Goal: Task Accomplishment & Management: Manage account settings

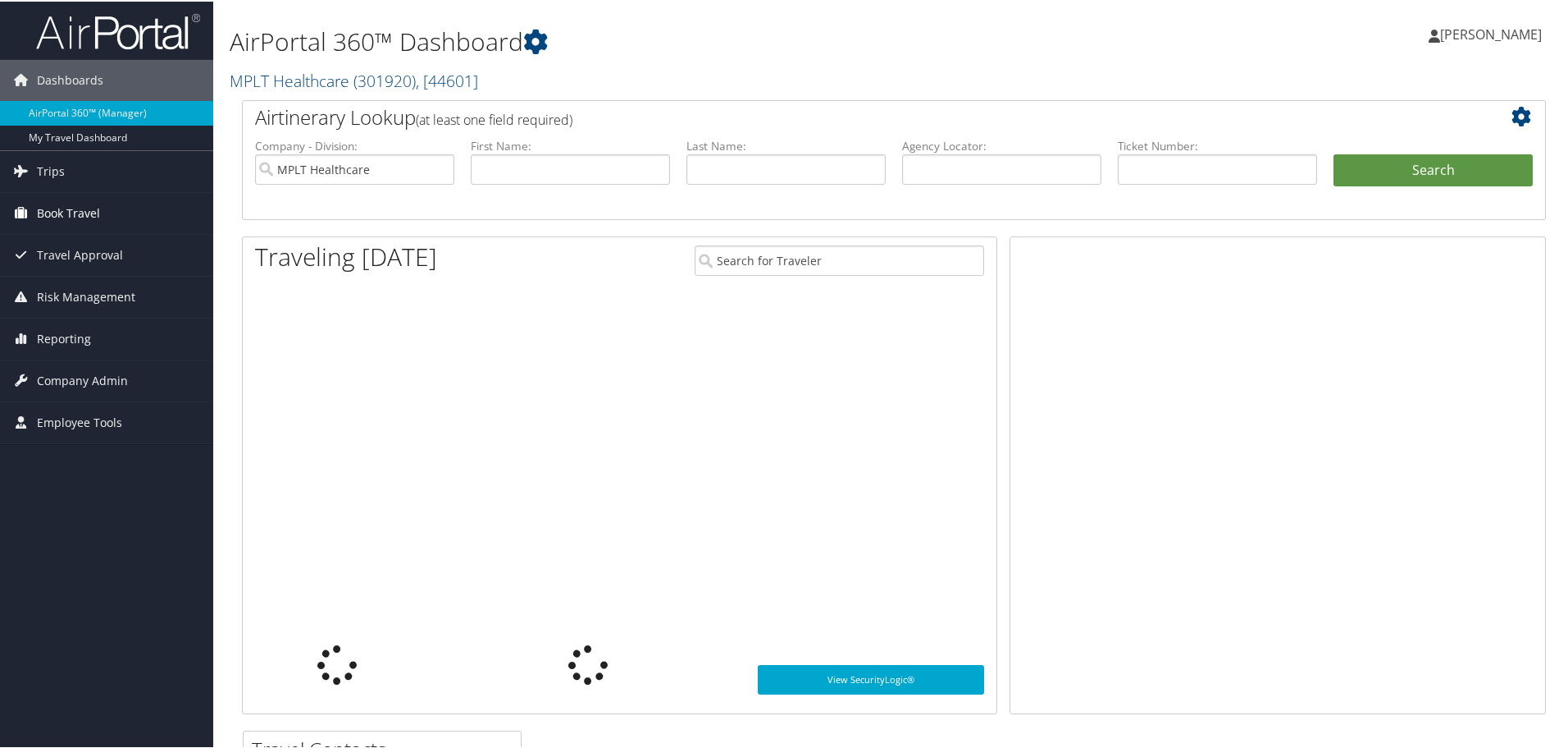
click at [67, 211] on span "Book Travel" at bounding box center [69, 211] width 63 height 41
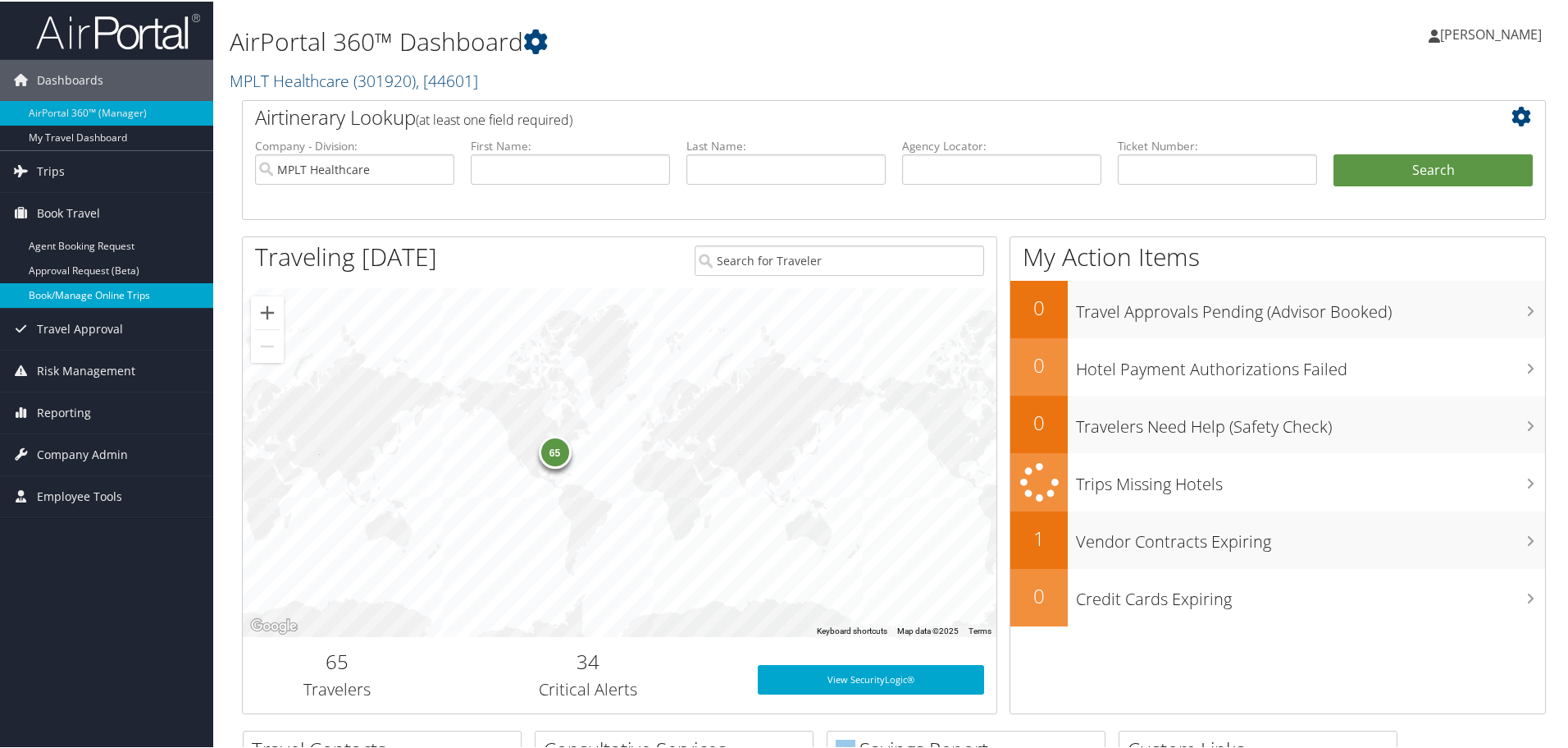
click at [87, 285] on link "Book/Manage Online Trips" at bounding box center [106, 294] width 213 height 25
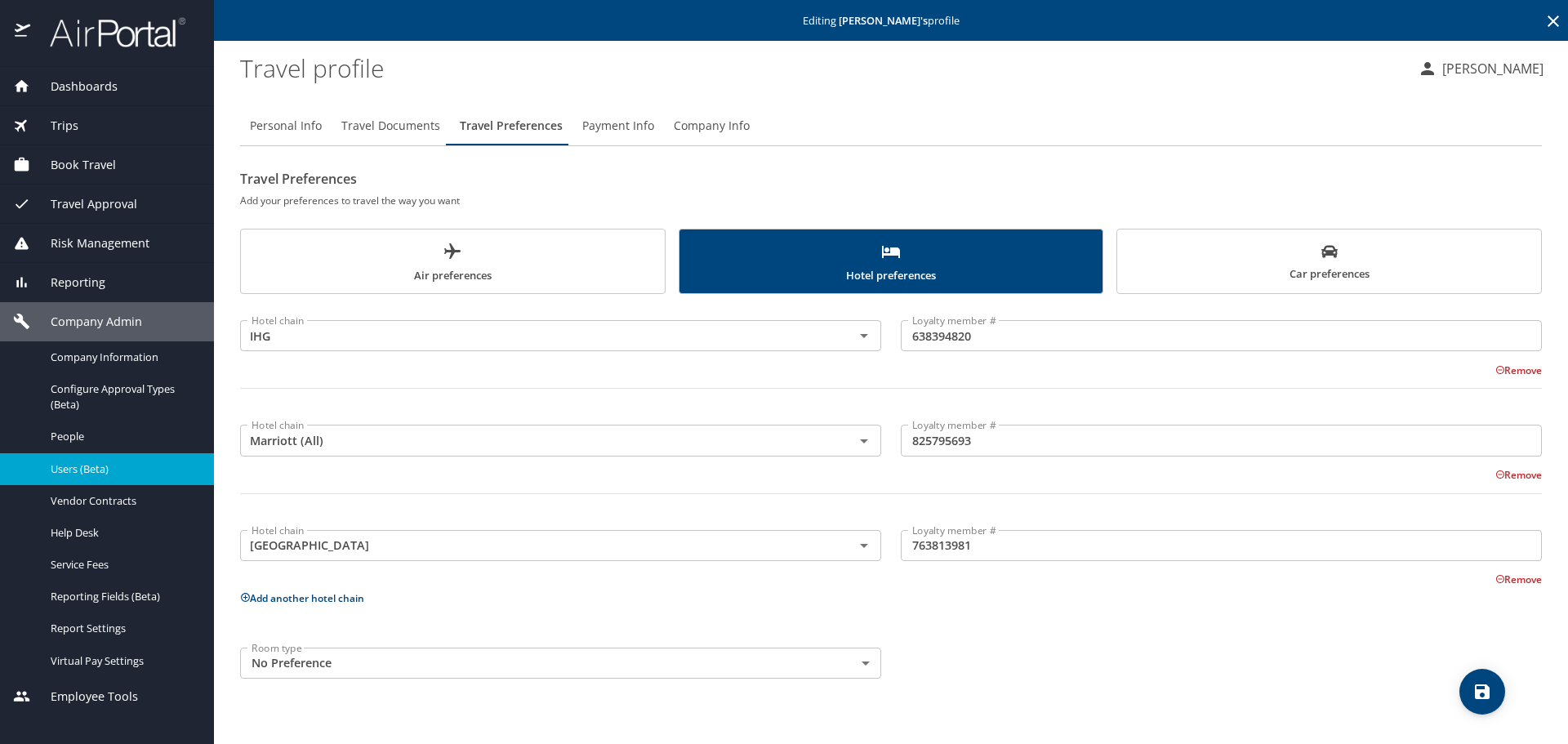
click at [1555, 26] on icon at bounding box center [1553, 21] width 19 height 19
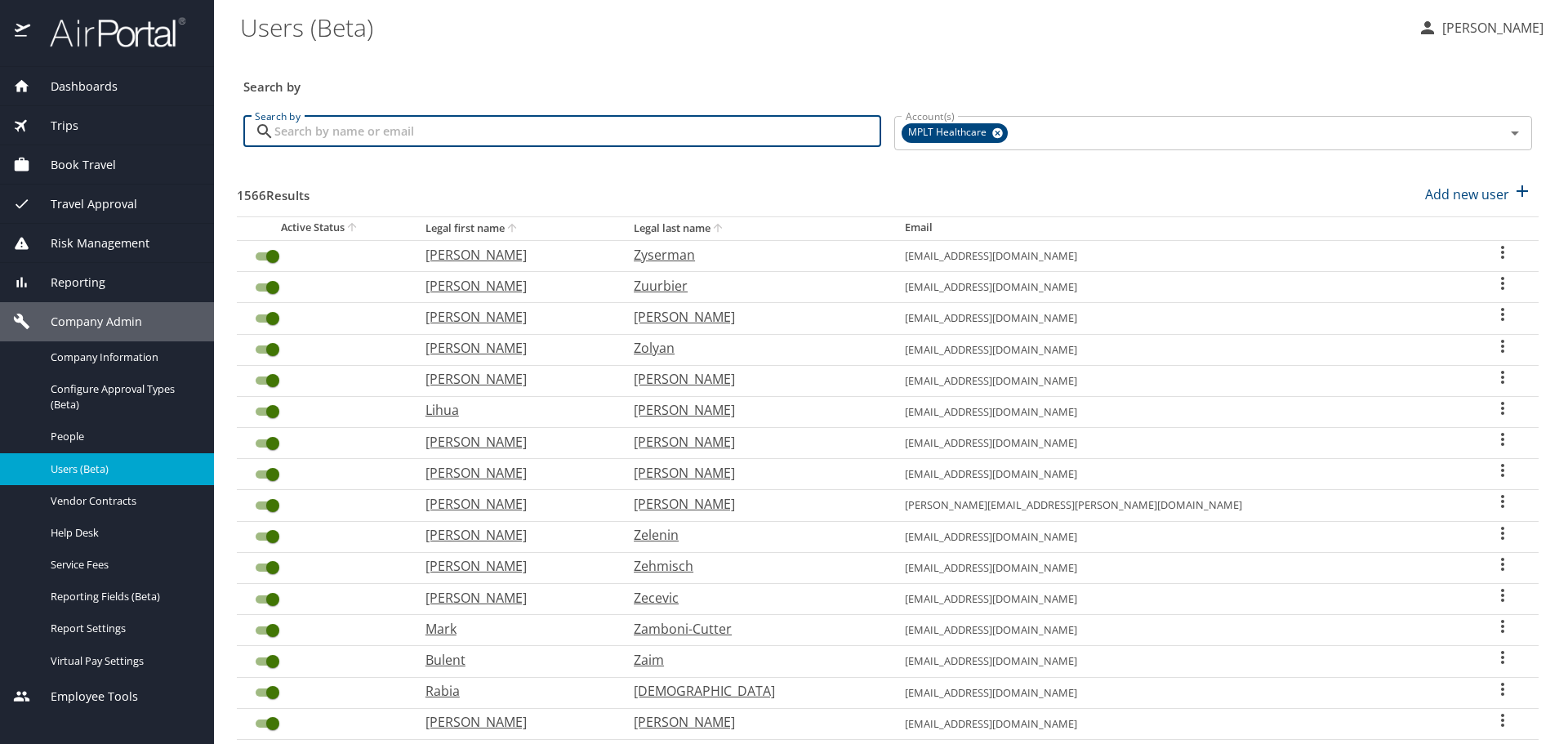
click at [782, 137] on input "Search by" at bounding box center [577, 130] width 607 height 31
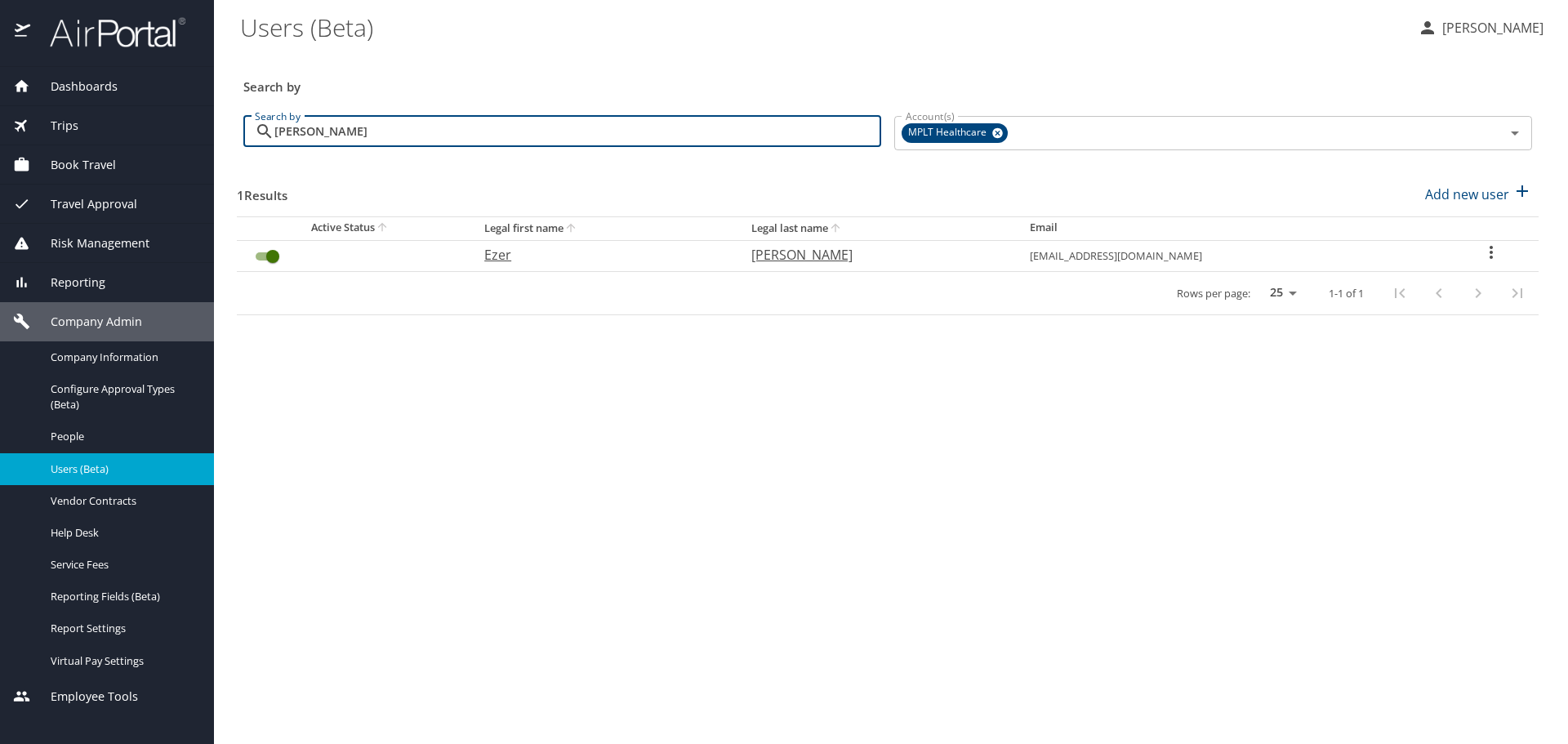
type input "[PERSON_NAME]"
click at [545, 260] on p "Ezer" at bounding box center [601, 255] width 235 height 19
select select "US"
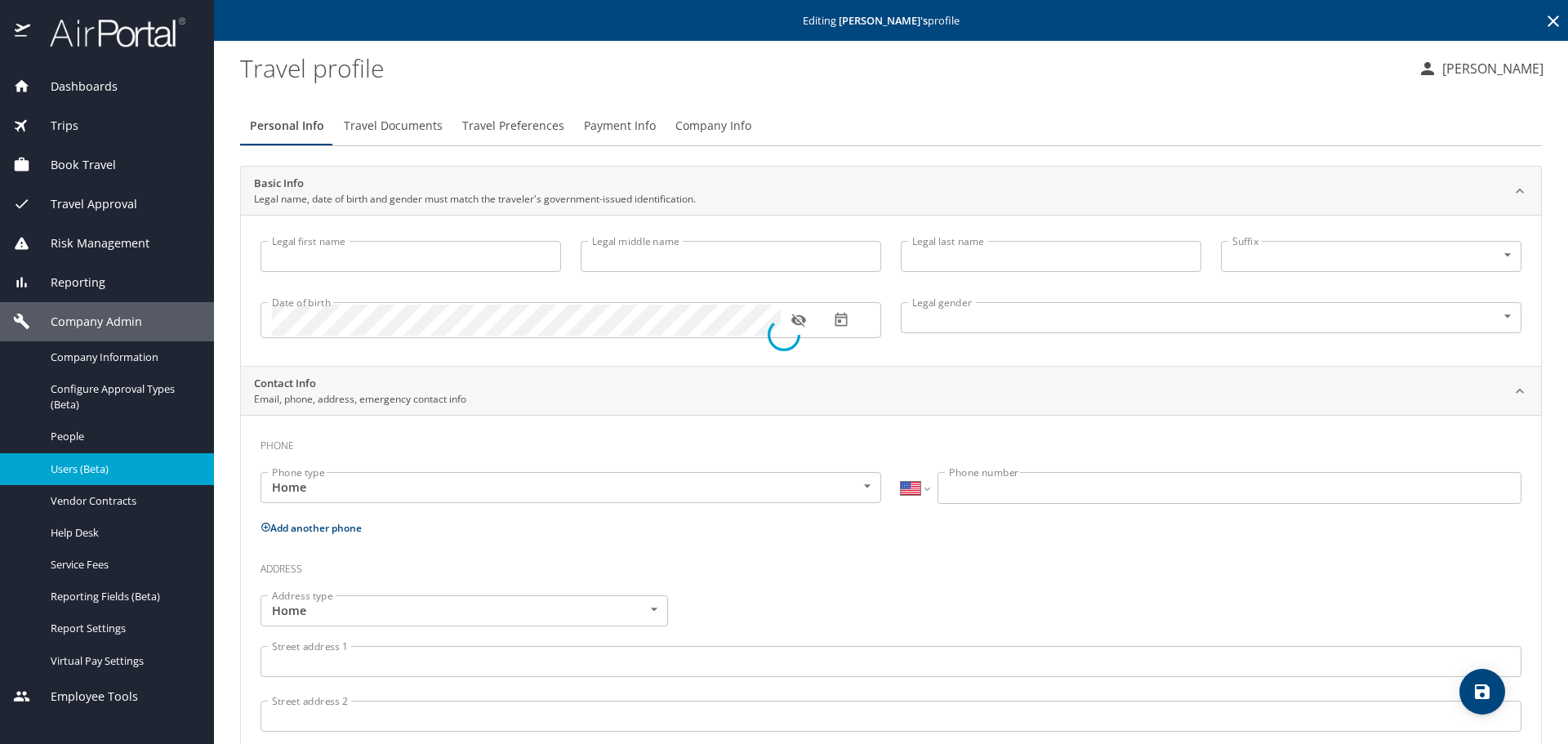
type input "Ezer"
type input "[PERSON_NAME]"
type input "[DEMOGRAPHIC_DATA]"
type input "[PERSON_NAME]"
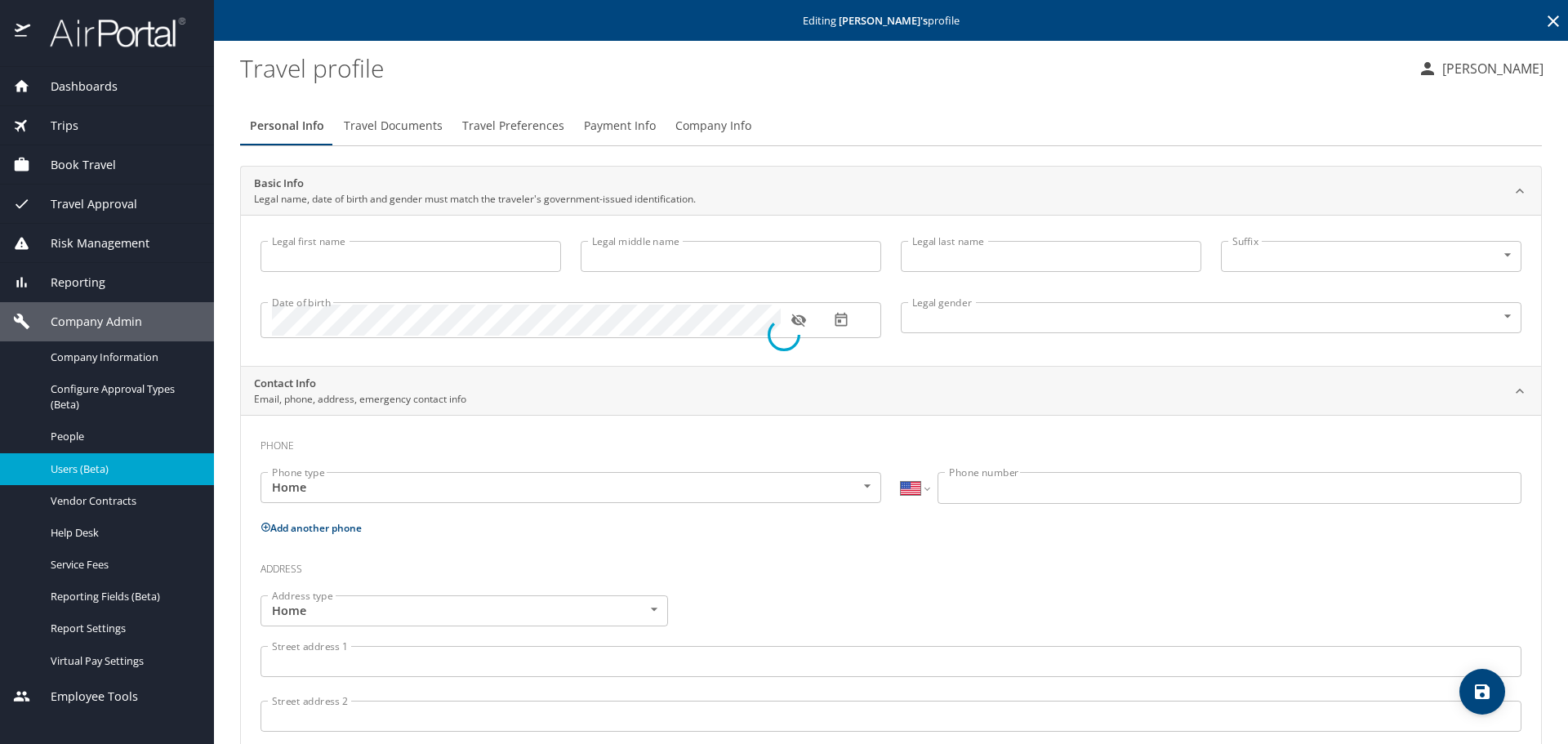
select select "MM"
type input "09 412 841437"
select select "US"
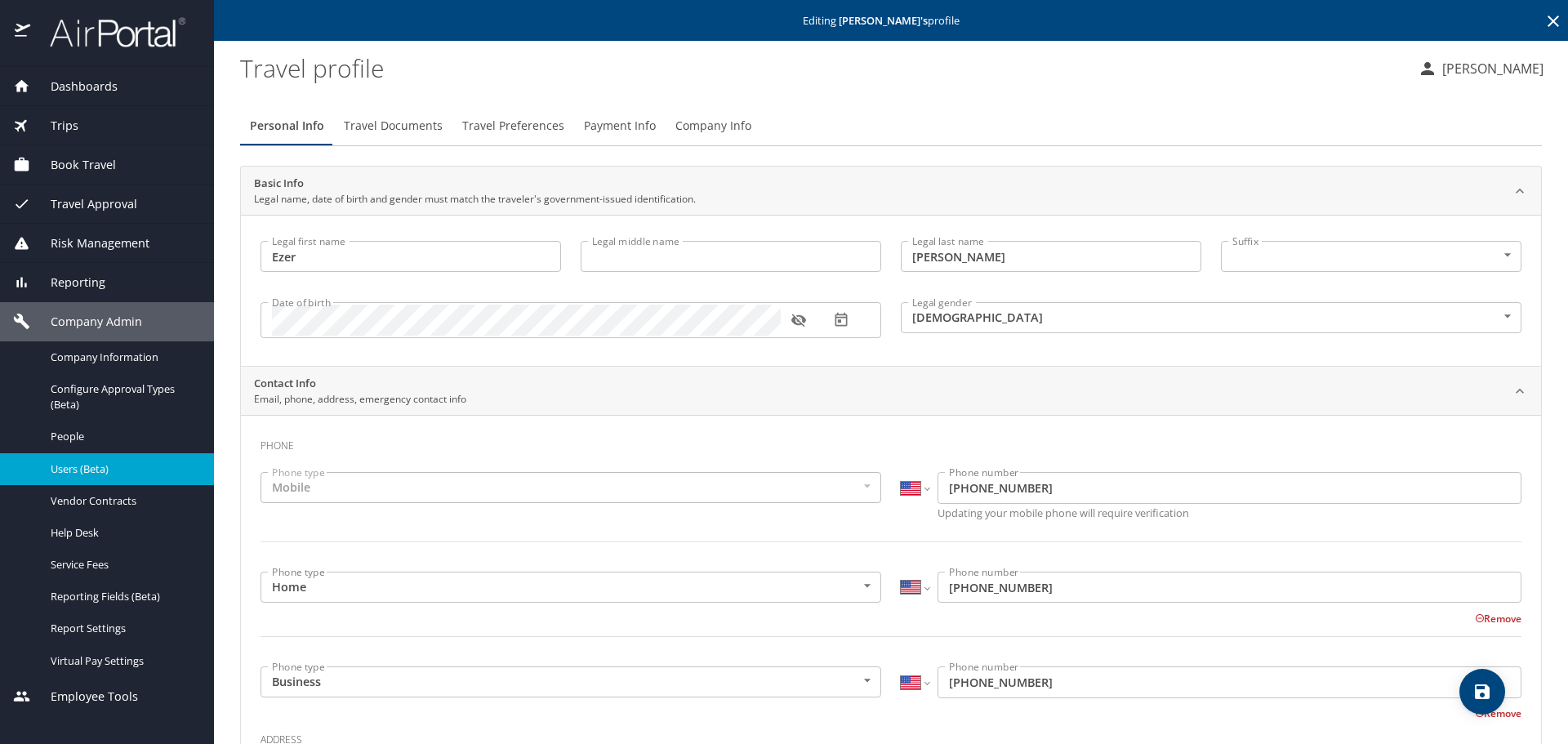
click at [516, 117] on span "Travel Preferences" at bounding box center [513, 125] width 102 height 20
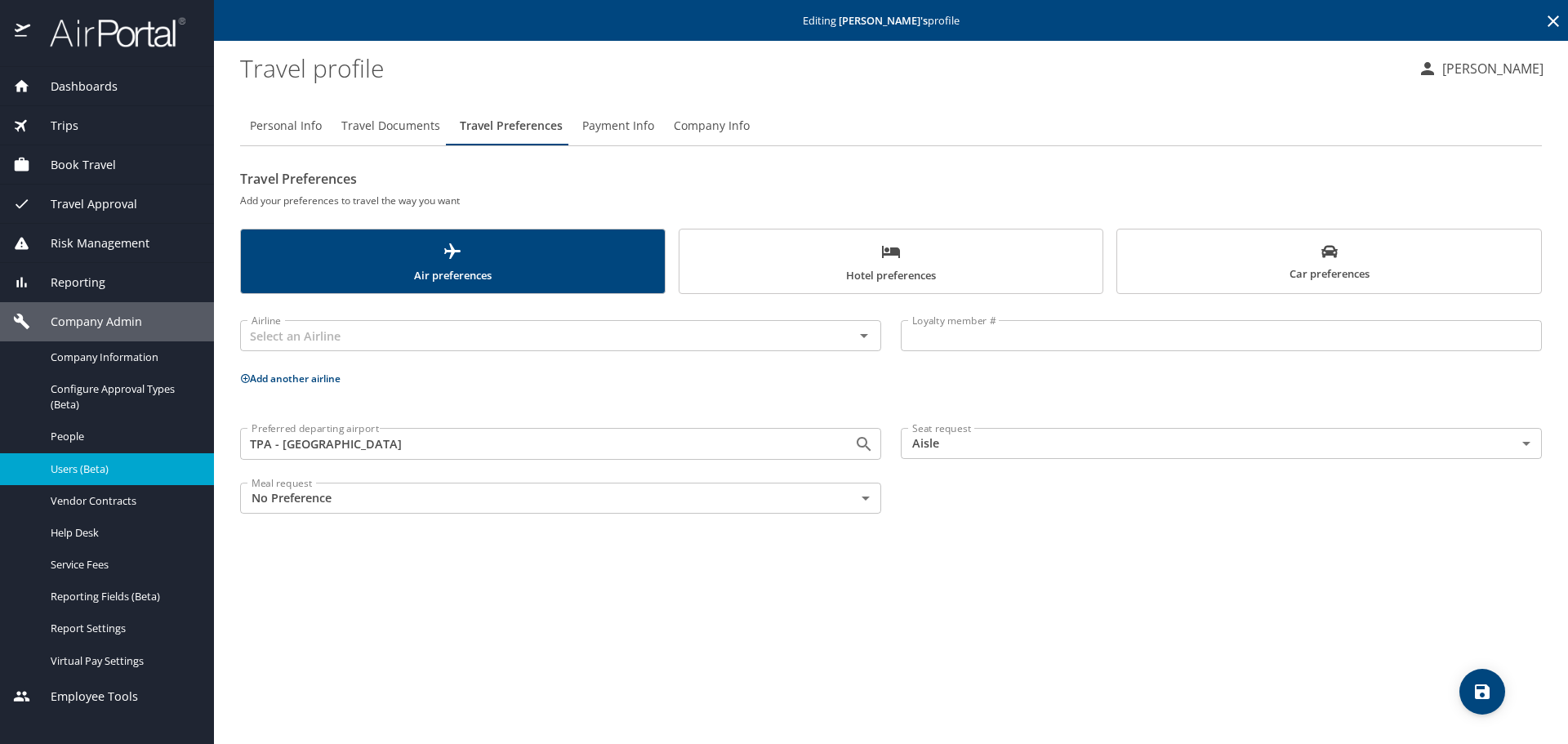
click at [746, 248] on span "Hotel preferences" at bounding box center [891, 263] width 404 height 43
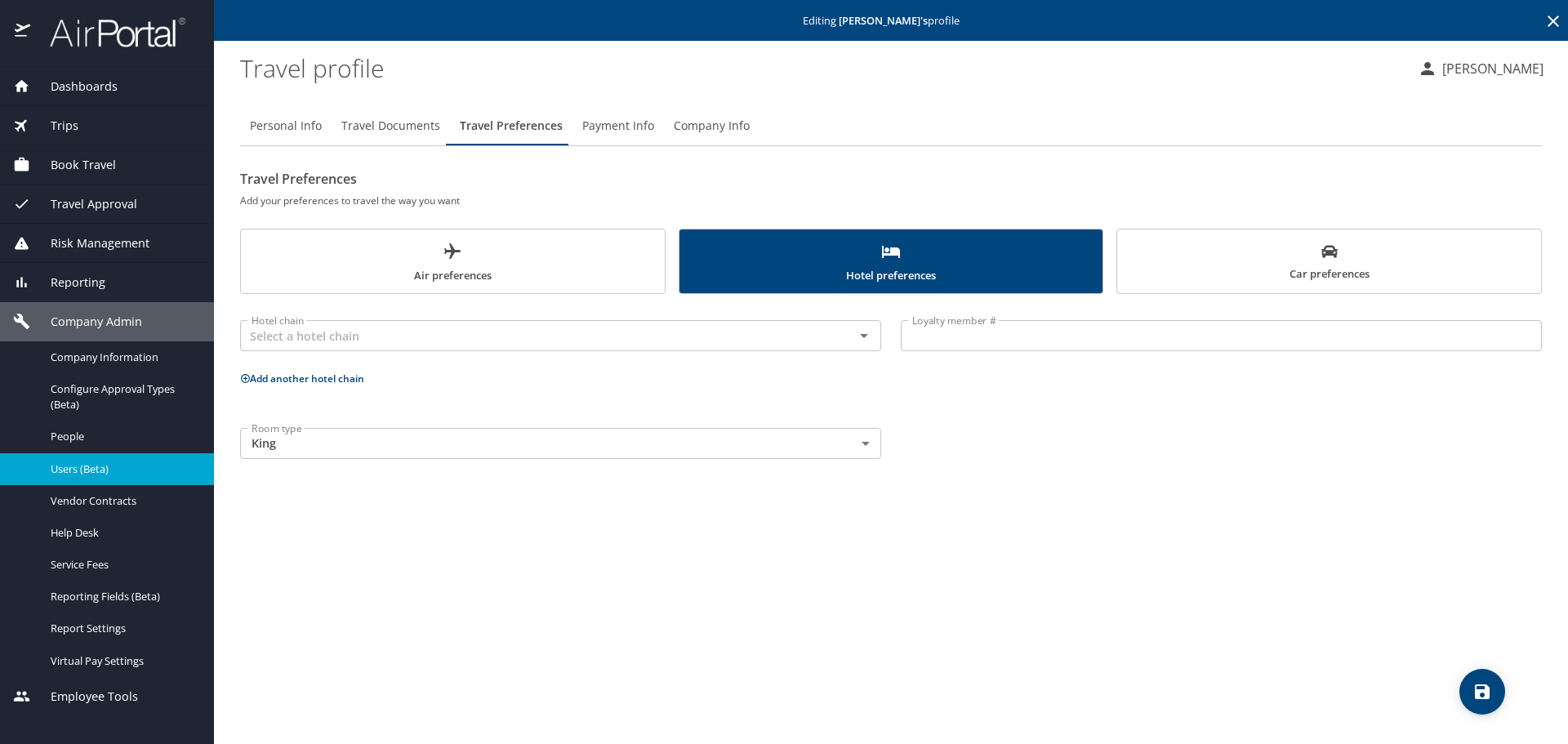
click at [1115, 263] on div "Air preferences Hotel preferences Car preferences" at bounding box center [890, 261] width 1302 height 66
click at [1125, 270] on button "Car preferences" at bounding box center [1329, 261] width 425 height 66
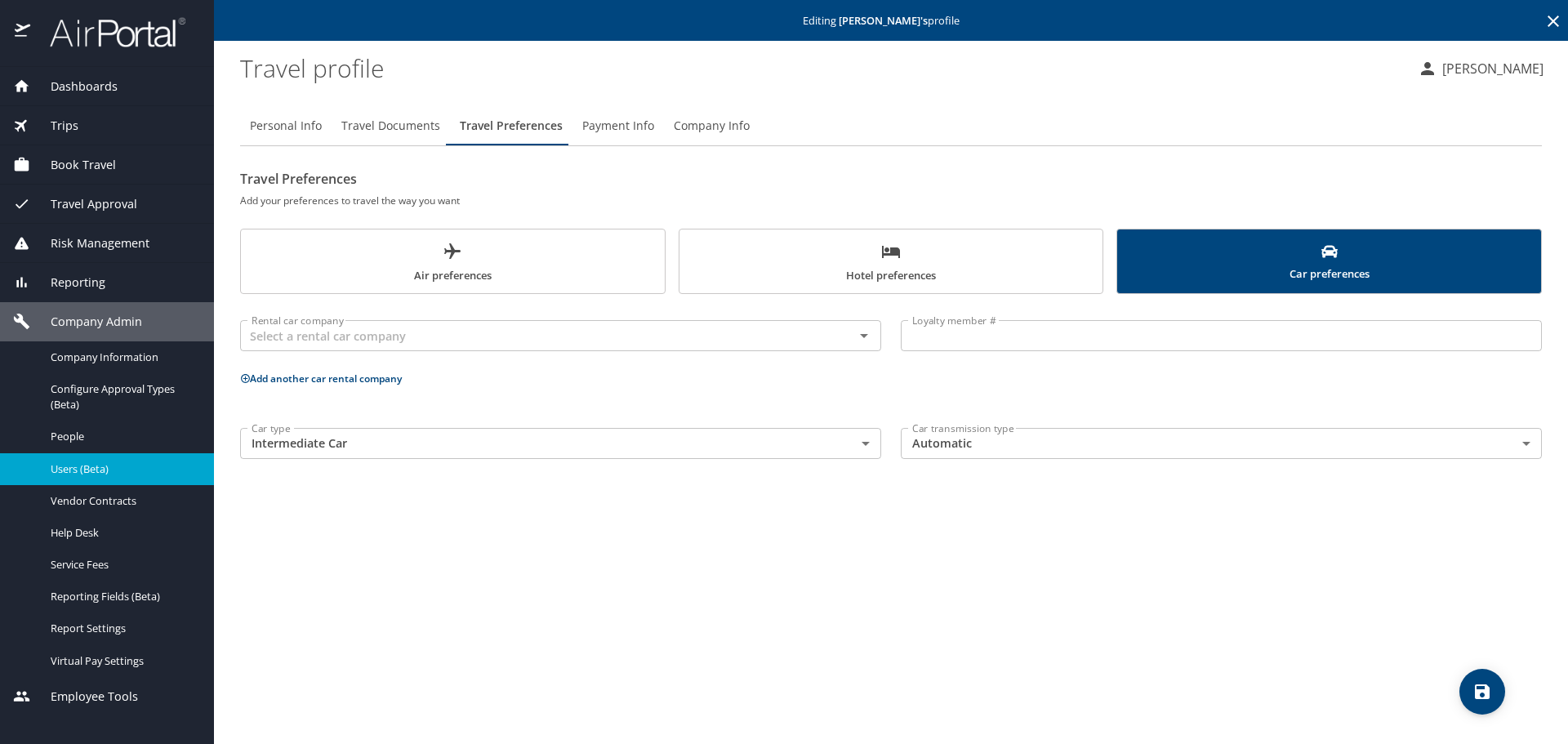
click at [836, 273] on span "Hotel preferences" at bounding box center [891, 263] width 404 height 43
